Goal: Communication & Community: Answer question/provide support

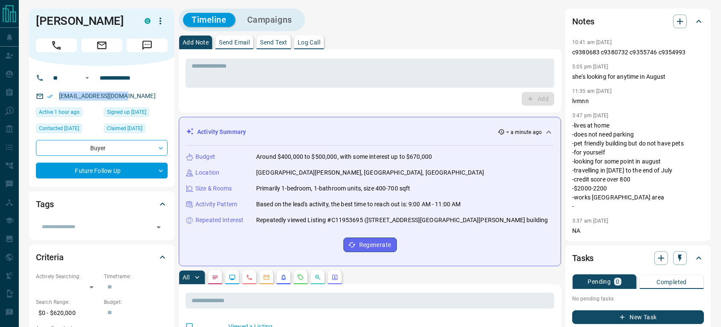
click at [235, 42] on p "Send Email" at bounding box center [234, 42] width 31 height 6
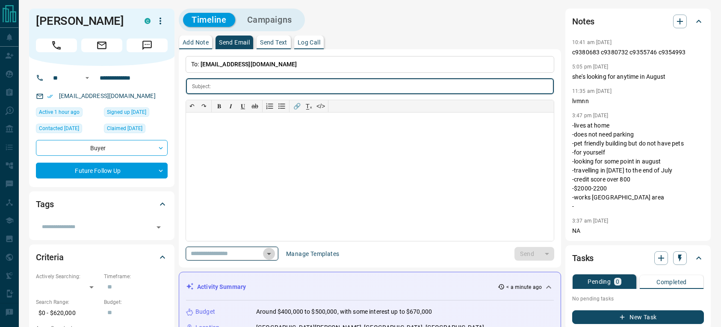
click at [269, 255] on icon "Open" at bounding box center [269, 254] width 10 height 10
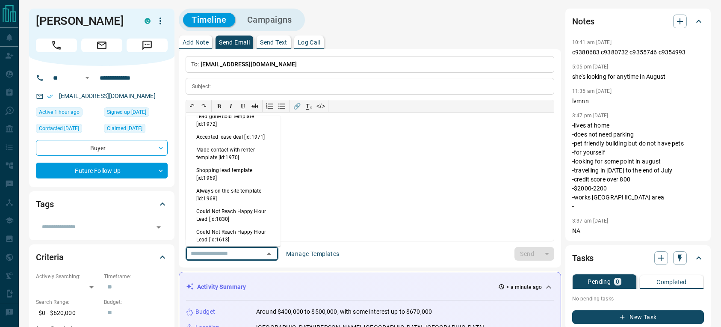
scroll to position [559, 0]
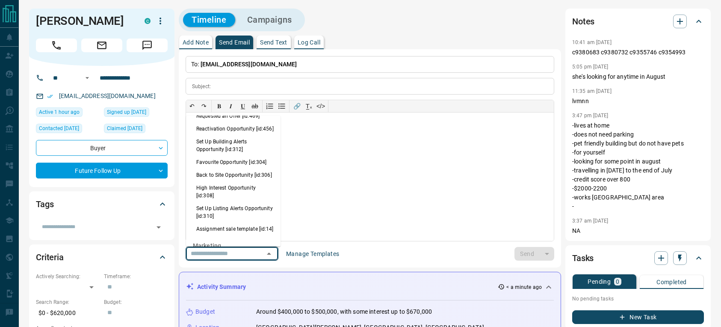
click at [234, 181] on li "Back to Site Opportunity [id:306]" at bounding box center [233, 175] width 95 height 13
type input "**********"
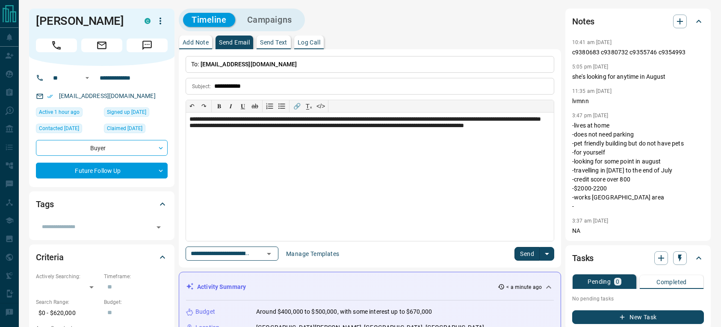
click at [527, 255] on button "Send" at bounding box center [527, 254] width 25 height 14
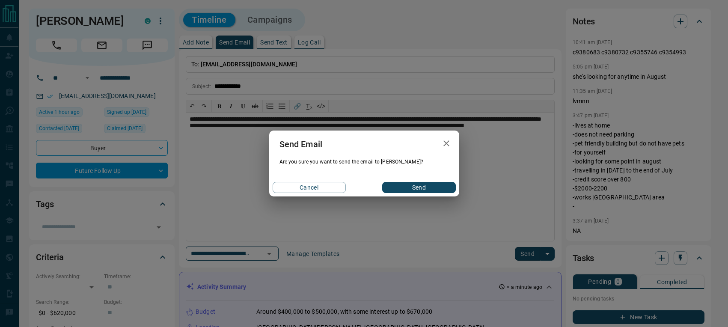
click at [421, 185] on button "Send" at bounding box center [418, 187] width 73 height 11
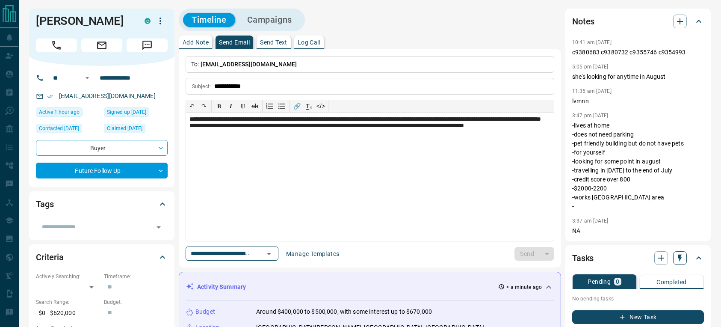
click at [679, 255] on icon "button" at bounding box center [679, 257] width 3 height 7
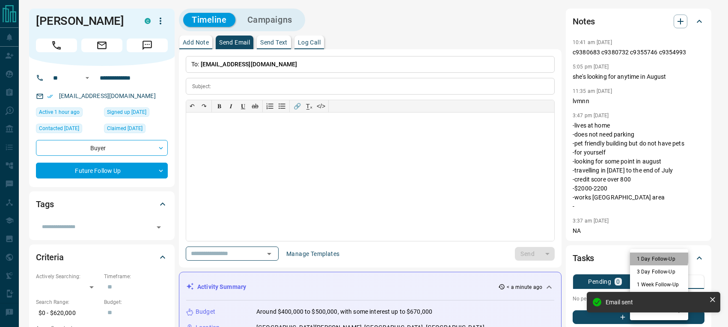
click at [640, 256] on li "1 Day Follow-Up" at bounding box center [659, 258] width 58 height 13
